Goal: Task Accomplishment & Management: Use online tool/utility

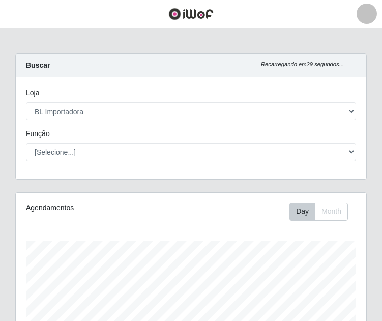
select select "259"
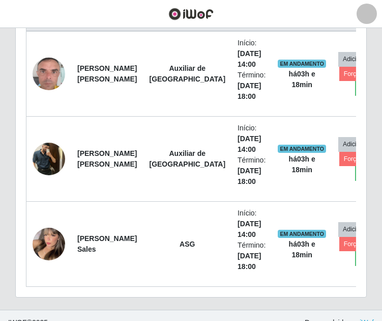
scroll to position [211, 351]
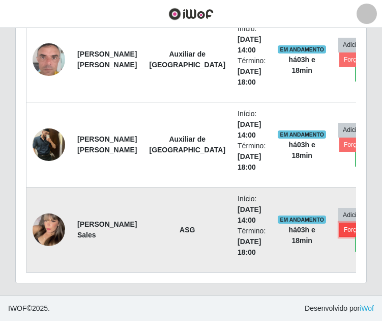
click at [343, 223] on button "Forçar Encerramento" at bounding box center [374, 230] width 68 height 14
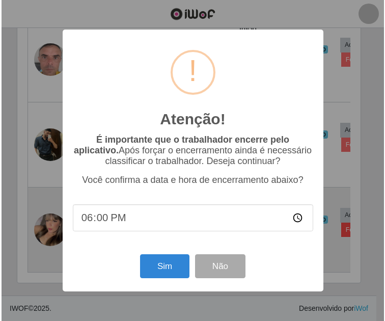
scroll to position [211, 346]
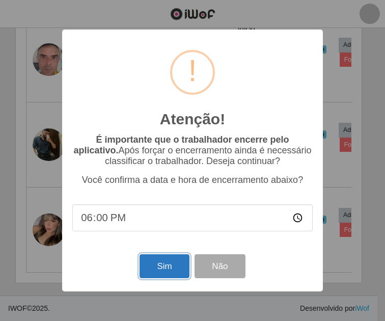
click at [157, 271] on button "Sim" at bounding box center [164, 266] width 49 height 24
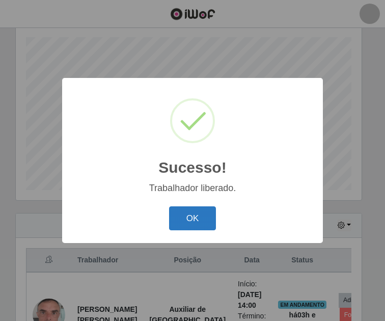
click at [181, 213] on button "OK" at bounding box center [192, 218] width 47 height 24
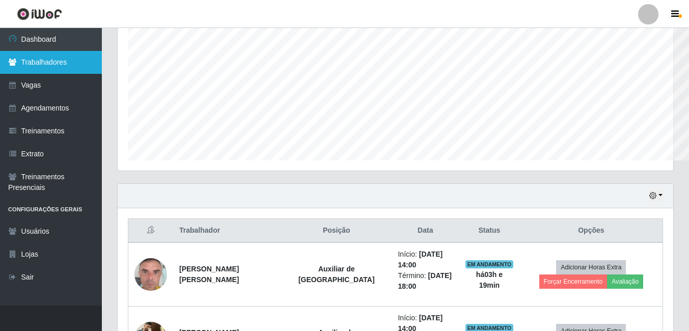
scroll to position [509017, 508673]
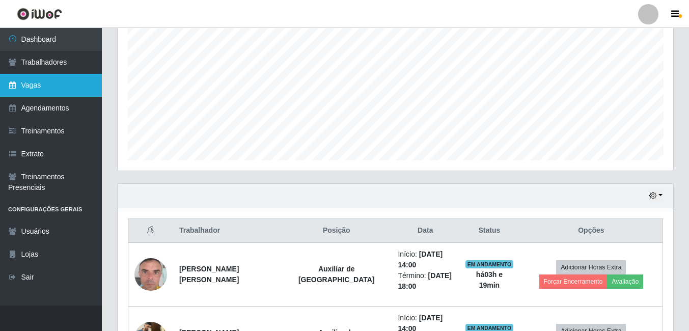
click at [50, 84] on link "Vagas" at bounding box center [51, 85] width 102 height 23
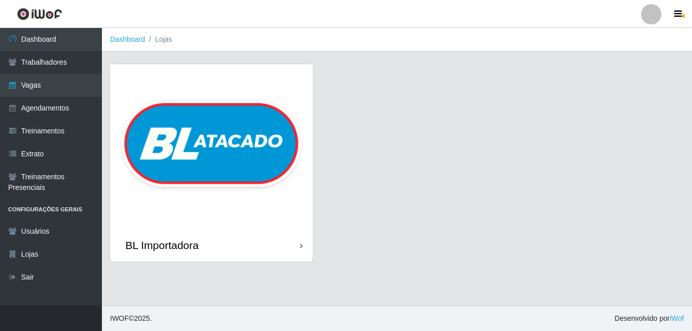
click at [194, 119] on img at bounding box center [211, 146] width 203 height 164
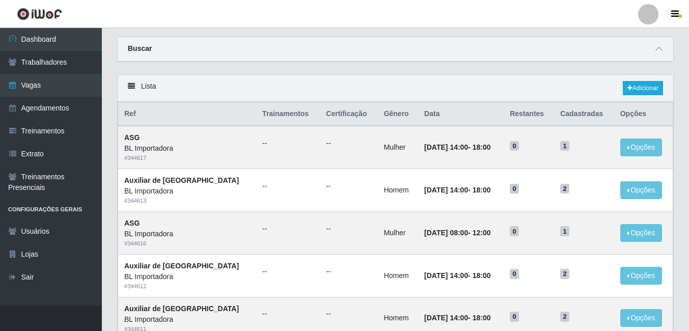
scroll to position [23, 0]
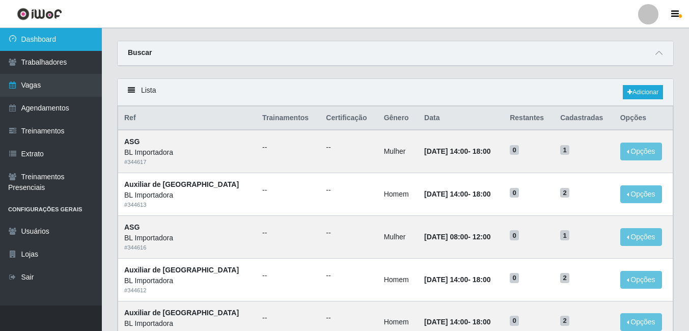
click at [60, 44] on link "Dashboard" at bounding box center [51, 39] width 102 height 23
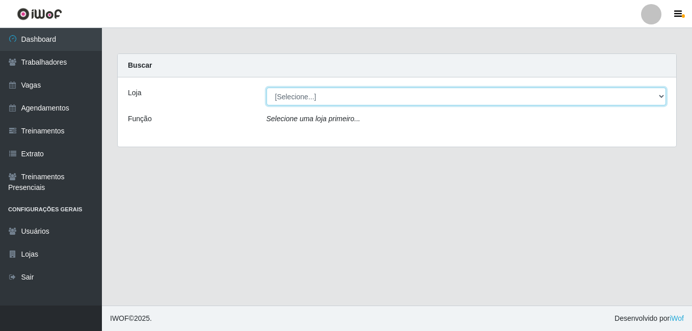
click at [284, 100] on select "[Selecione...] BL Importadora" at bounding box center [466, 97] width 400 height 18
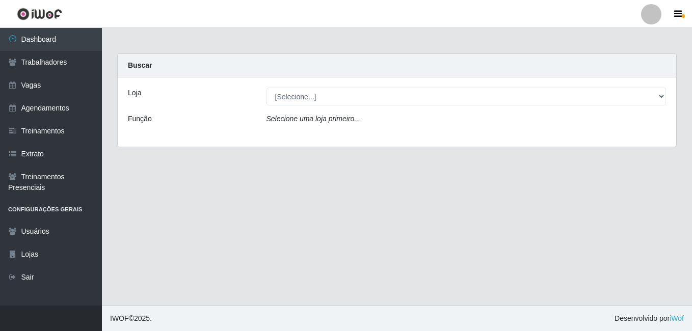
click at [286, 140] on div "Loja [Selecione...] BL Importadora Função Selecione uma loja primeiro..." at bounding box center [397, 111] width 558 height 69
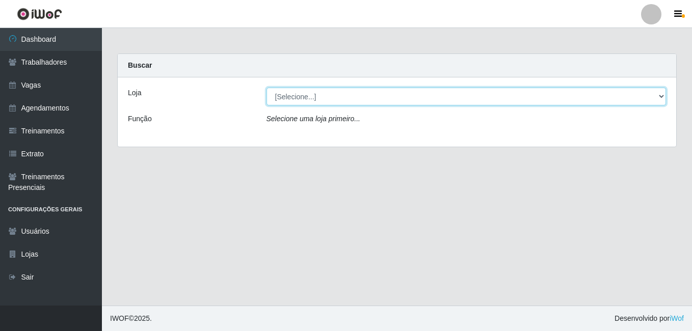
drag, startPoint x: 287, startPoint y: 92, endPoint x: 286, endPoint y: 106, distance: 14.3
click at [287, 92] on select "[Selecione...] BL Importadora" at bounding box center [466, 97] width 400 height 18
select select "259"
click at [266, 88] on select "[Selecione...] BL Importadora" at bounding box center [466, 97] width 400 height 18
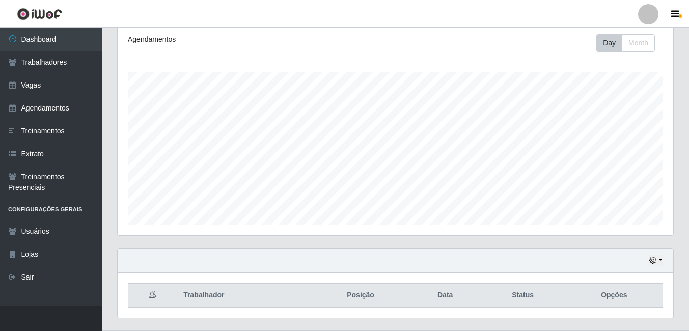
scroll to position [164, 0]
